Goal: Find specific page/section: Find specific page/section

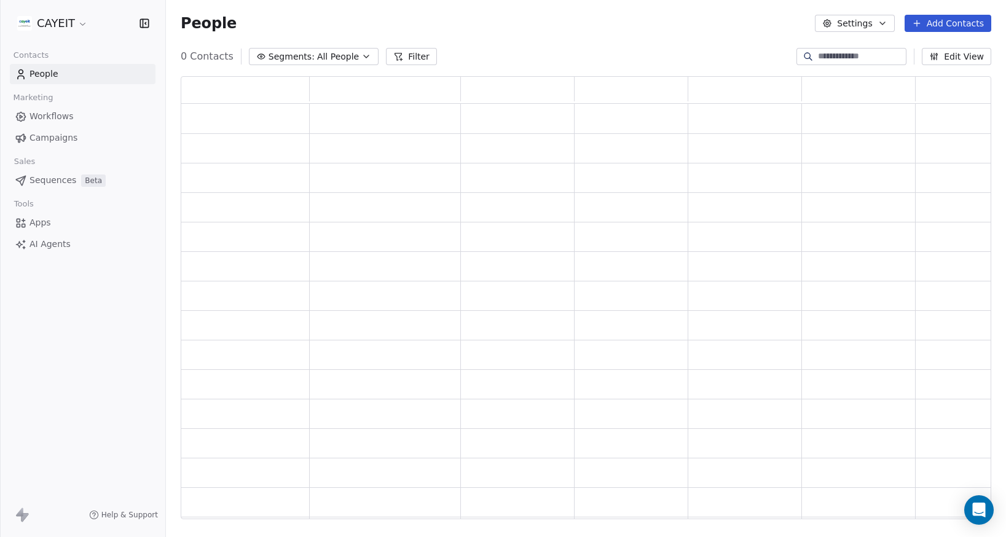
scroll to position [434, 801]
click at [65, 20] on html "CAYEIT Contacts People Marketing Workflows Campaigns Sales Pipelines Sequences …" at bounding box center [503, 268] width 1006 height 537
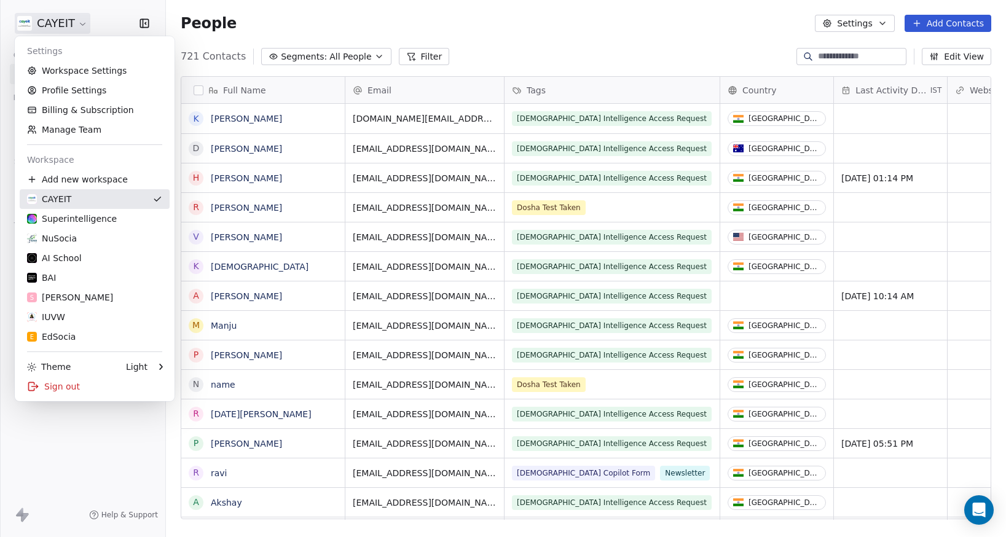
scroll to position [463, 831]
click at [124, 253] on div "AI School" at bounding box center [94, 258] width 135 height 12
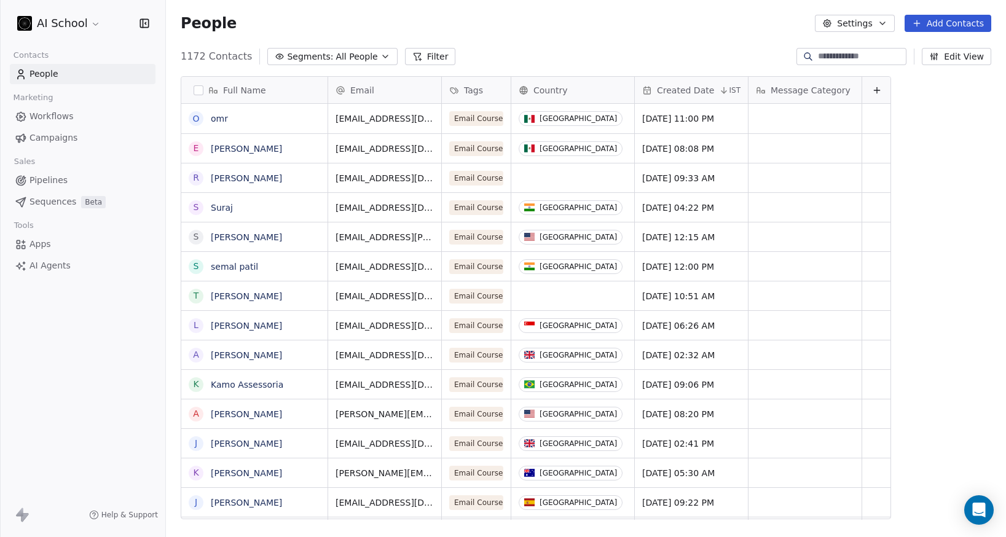
scroll to position [463, 831]
click at [77, 16] on html "AI School Contacts People Marketing Workflows Campaigns Sales Pipelines Sequenc…" at bounding box center [503, 268] width 1006 height 537
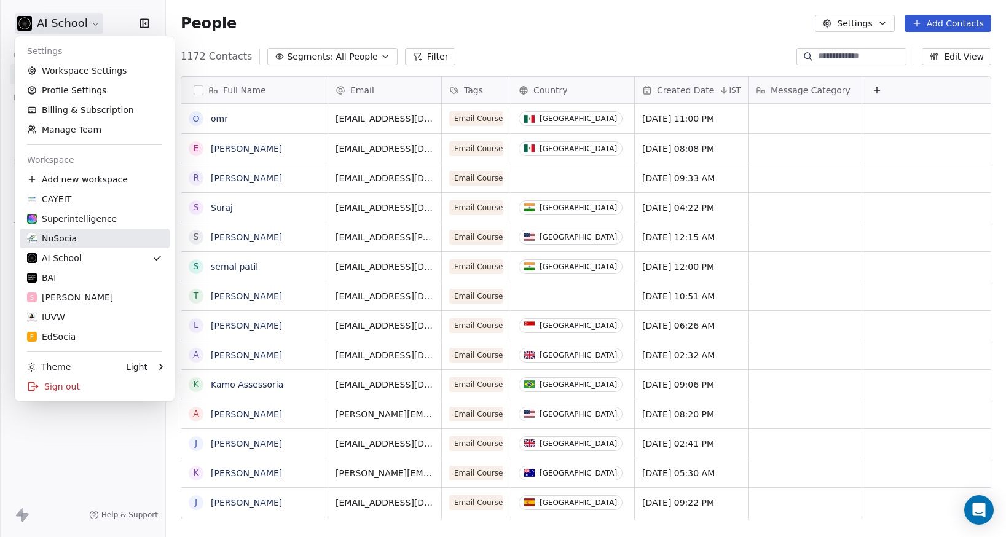
click at [70, 232] on link "NuSocia" at bounding box center [95, 239] width 150 height 20
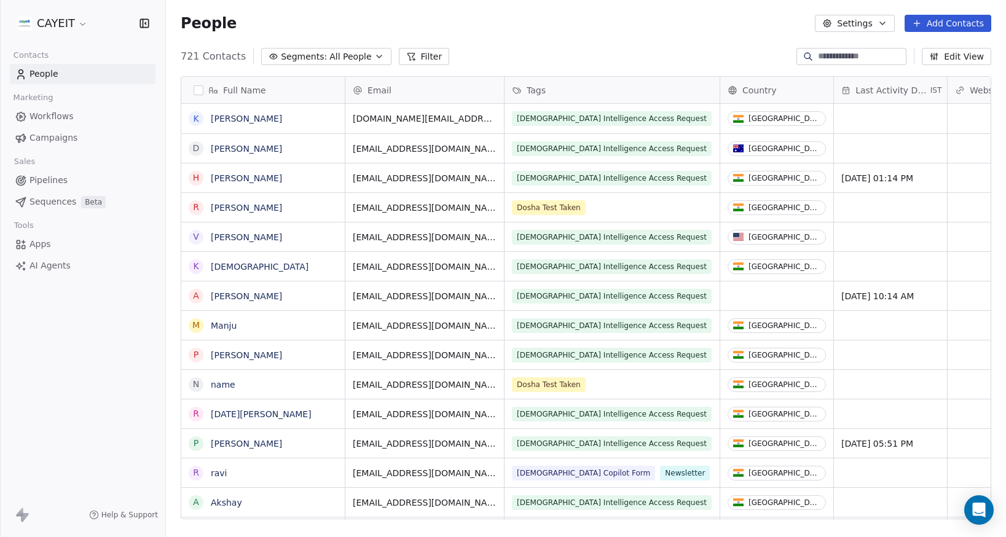
scroll to position [463, 831]
click at [311, 61] on span "Segments:" at bounding box center [304, 56] width 46 height 13
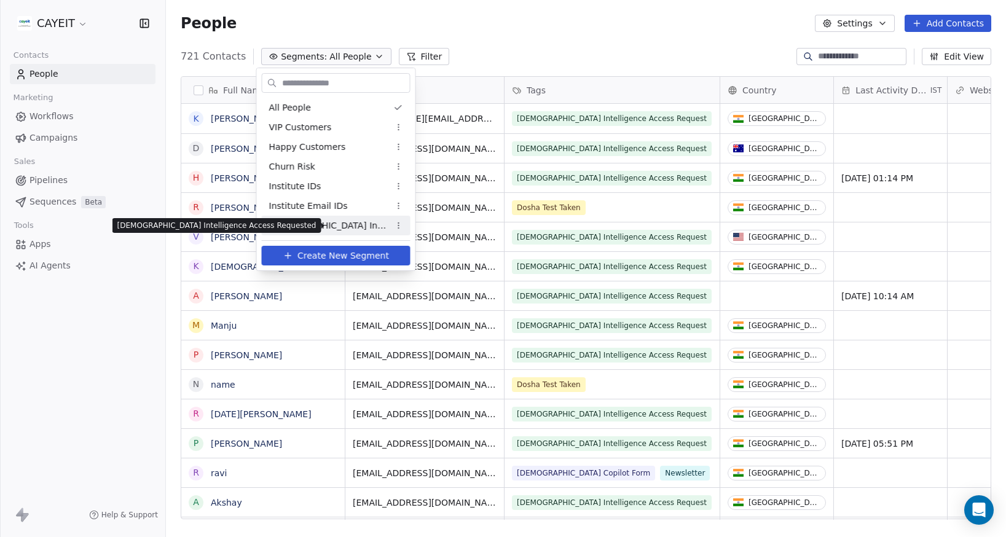
click at [361, 227] on span "Ayurveda Intelligence Access Requested" at bounding box center [329, 225] width 120 height 13
